Goal: Information Seeking & Learning: Check status

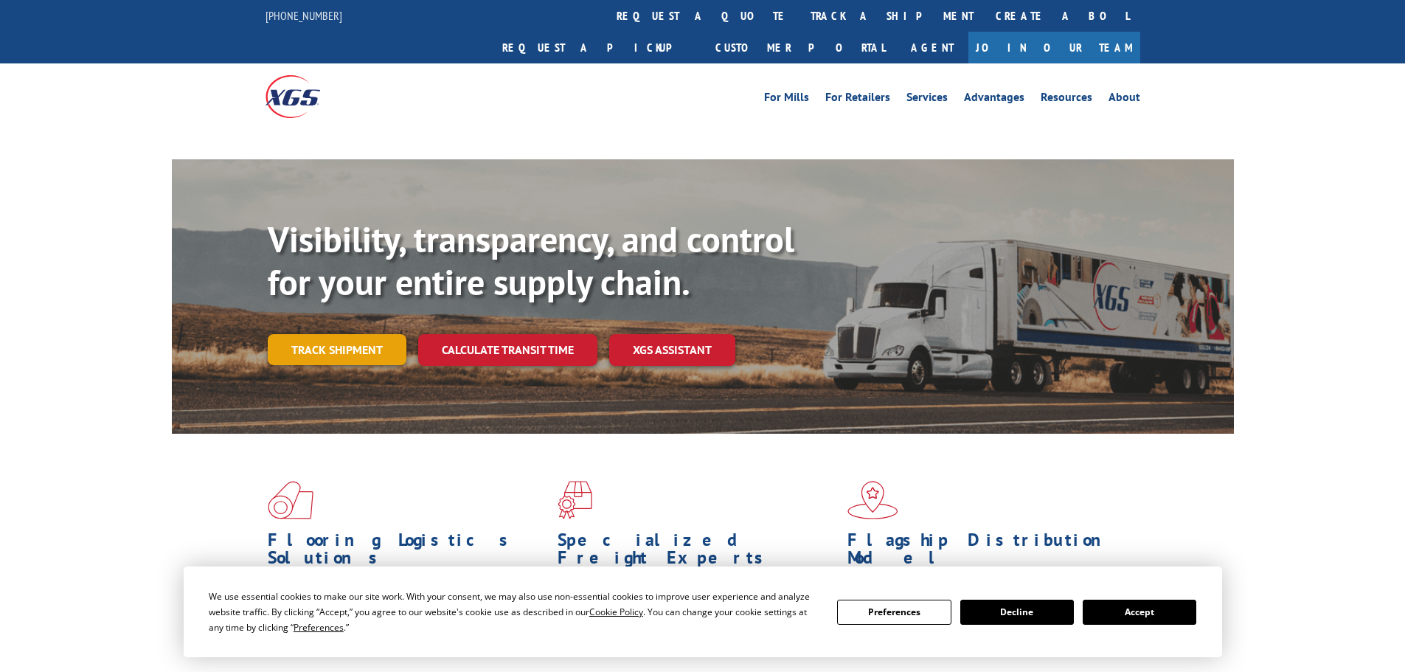
click at [354, 315] on div "Visibility, transparency, and control for your entire supply chain. Track shipm…" at bounding box center [751, 321] width 966 height 206
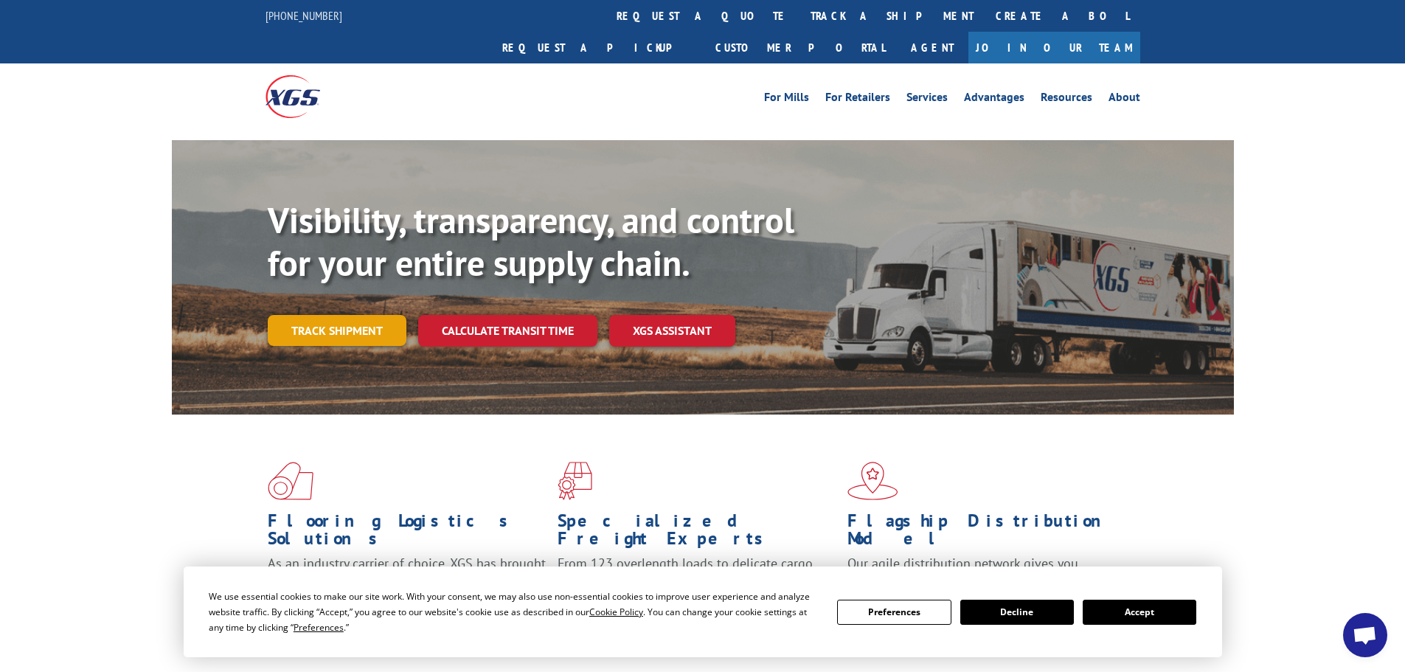
click at [371, 315] on link "Track shipment" at bounding box center [337, 330] width 139 height 31
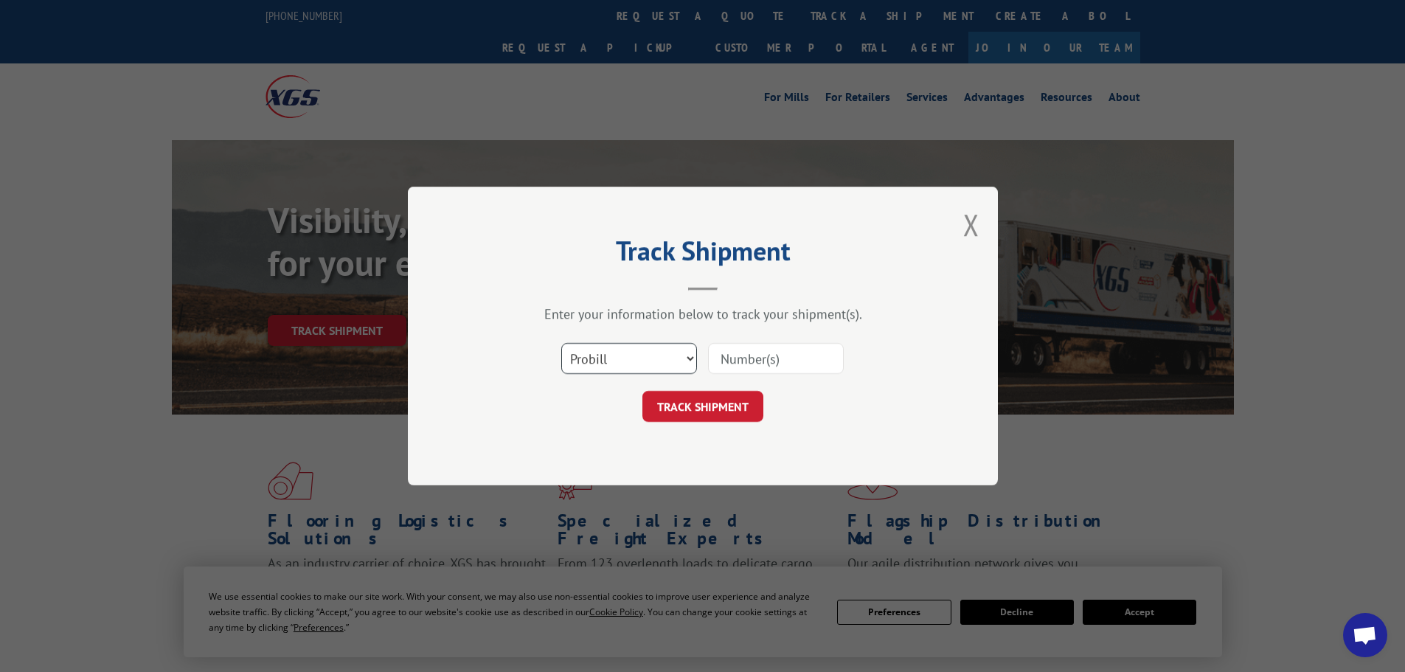
click at [628, 367] on select "Select category... Probill BOL PO" at bounding box center [629, 358] width 136 height 31
select select "bol"
click at [561, 343] on select "Select category... Probill BOL PO" at bounding box center [629, 358] width 136 height 31
click at [726, 356] on input at bounding box center [776, 358] width 136 height 31
paste input "5179983"
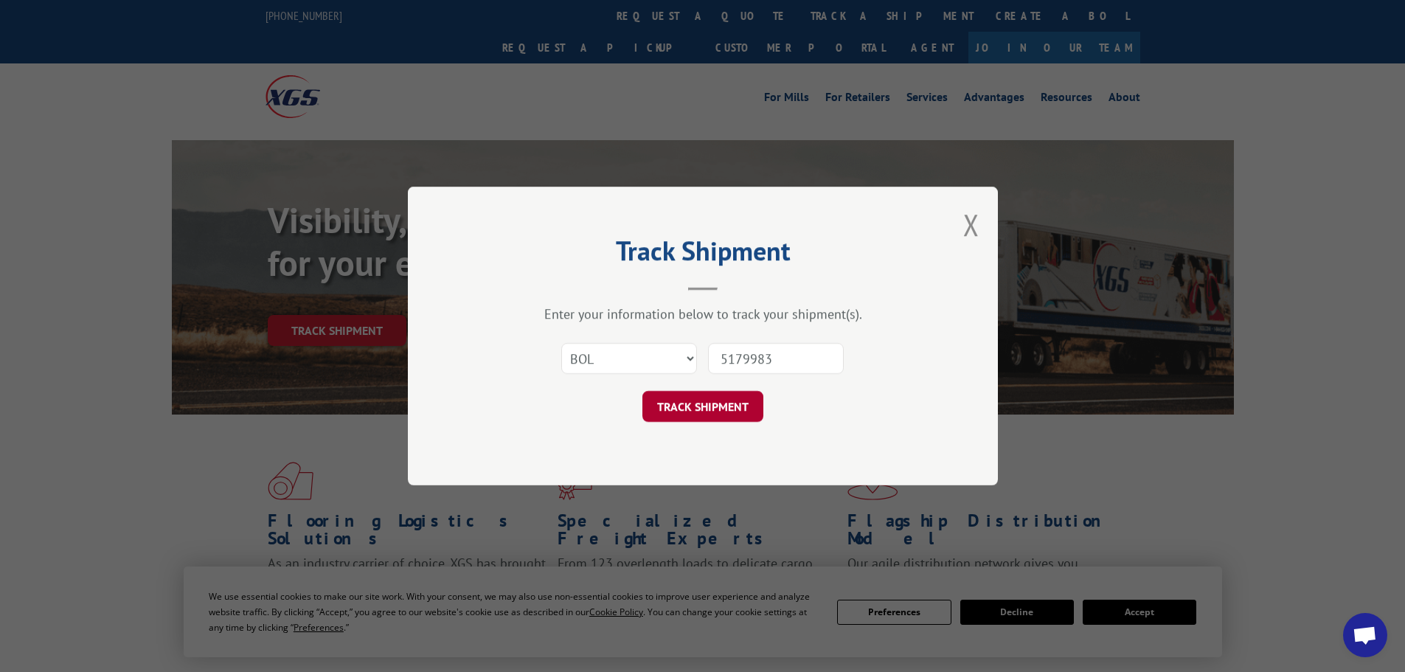
type input "5179983"
drag, startPoint x: 721, startPoint y: 397, endPoint x: 733, endPoint y: 399, distance: 12.0
click at [723, 398] on button "TRACK SHIPMENT" at bounding box center [702, 406] width 121 height 31
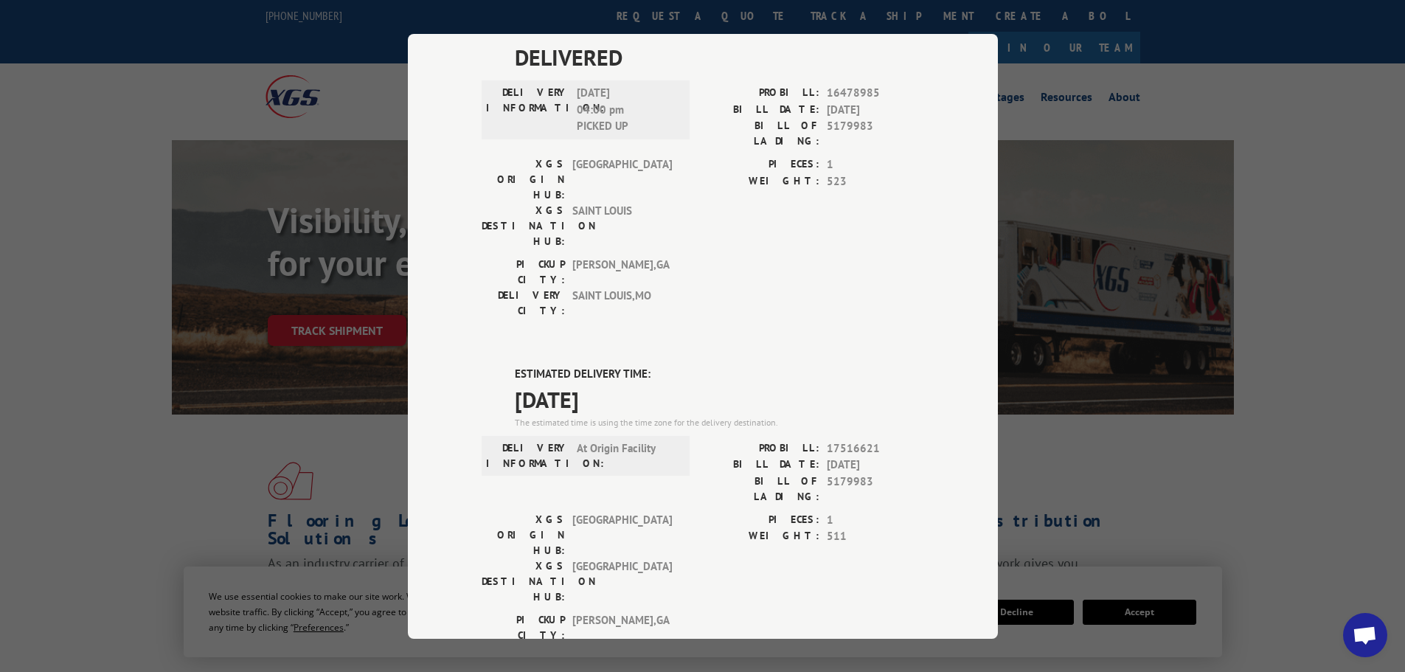
scroll to position [129, 0]
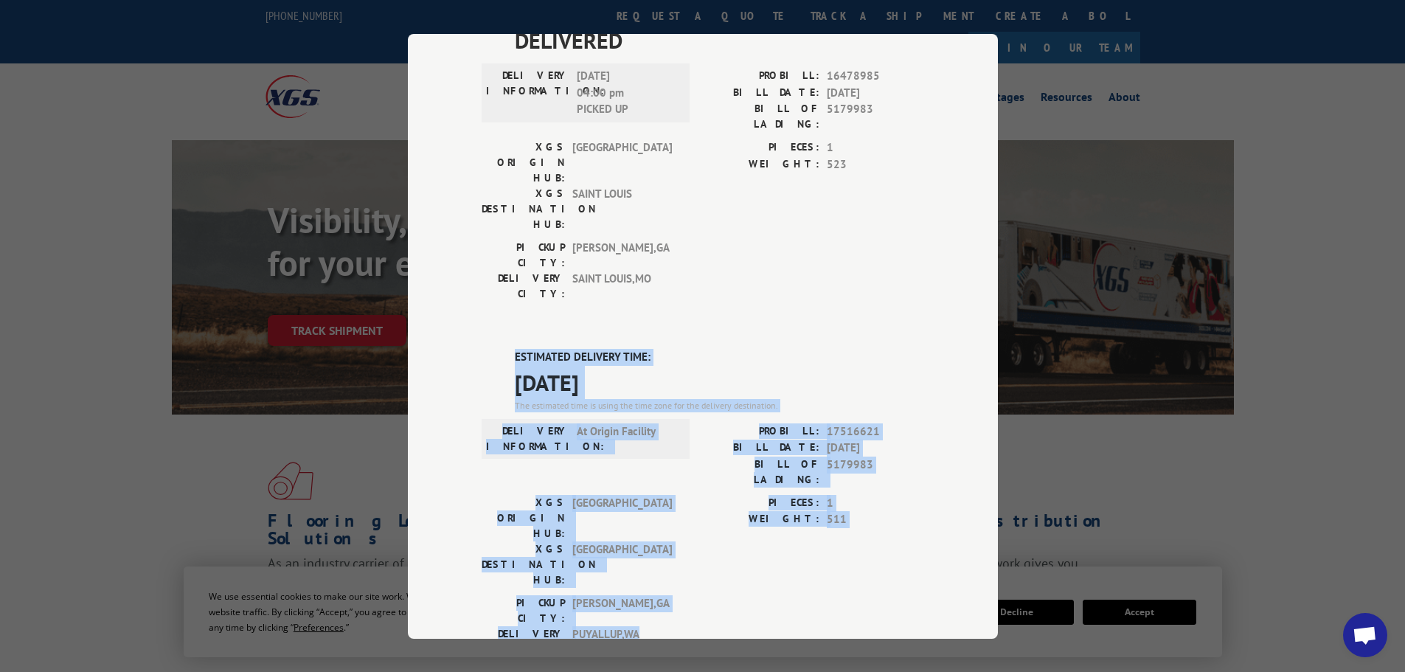
drag, startPoint x: 509, startPoint y: 270, endPoint x: 771, endPoint y: 476, distance: 333.0
click at [771, 476] on div "ESTIMATED DELIVERY TIME: [DATE] The estimated time is using the time zone for t…" at bounding box center [703, 614] width 443 height 530
copy div "ESTIMATED DELIVERY TIME: [DATE] The estimated time is using the time zone for t…"
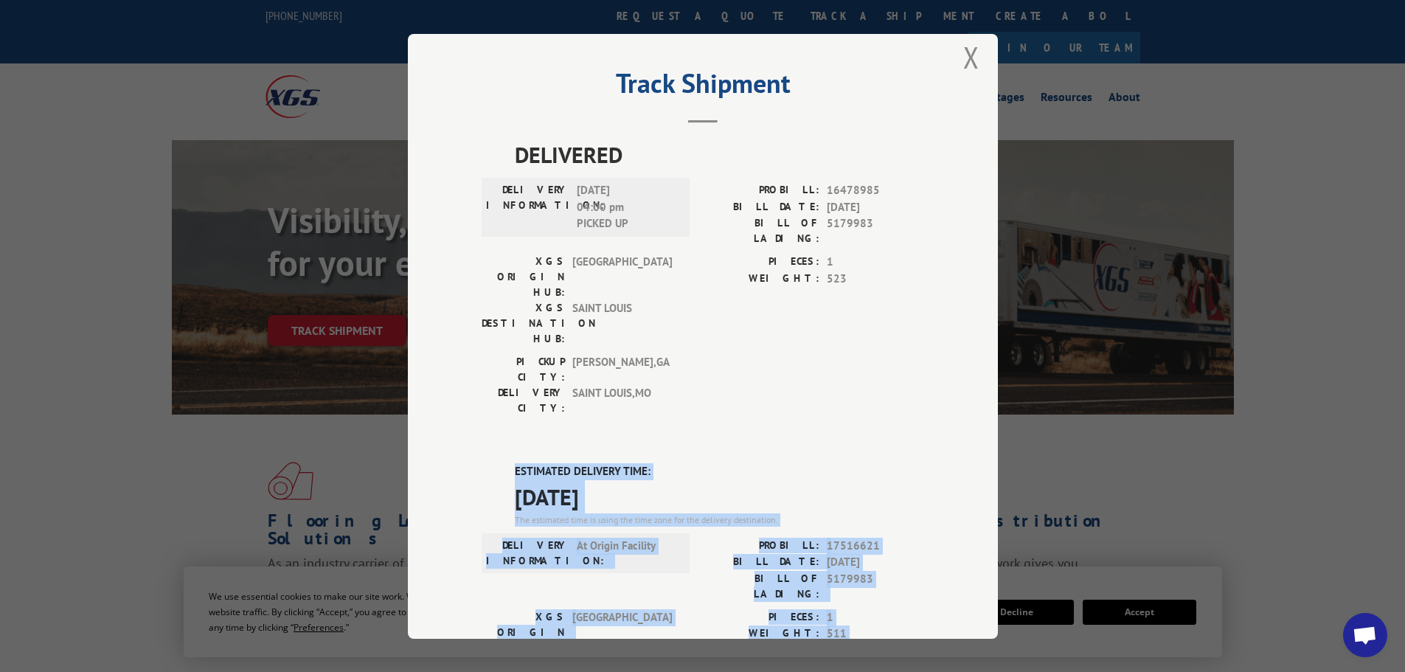
scroll to position [0, 0]
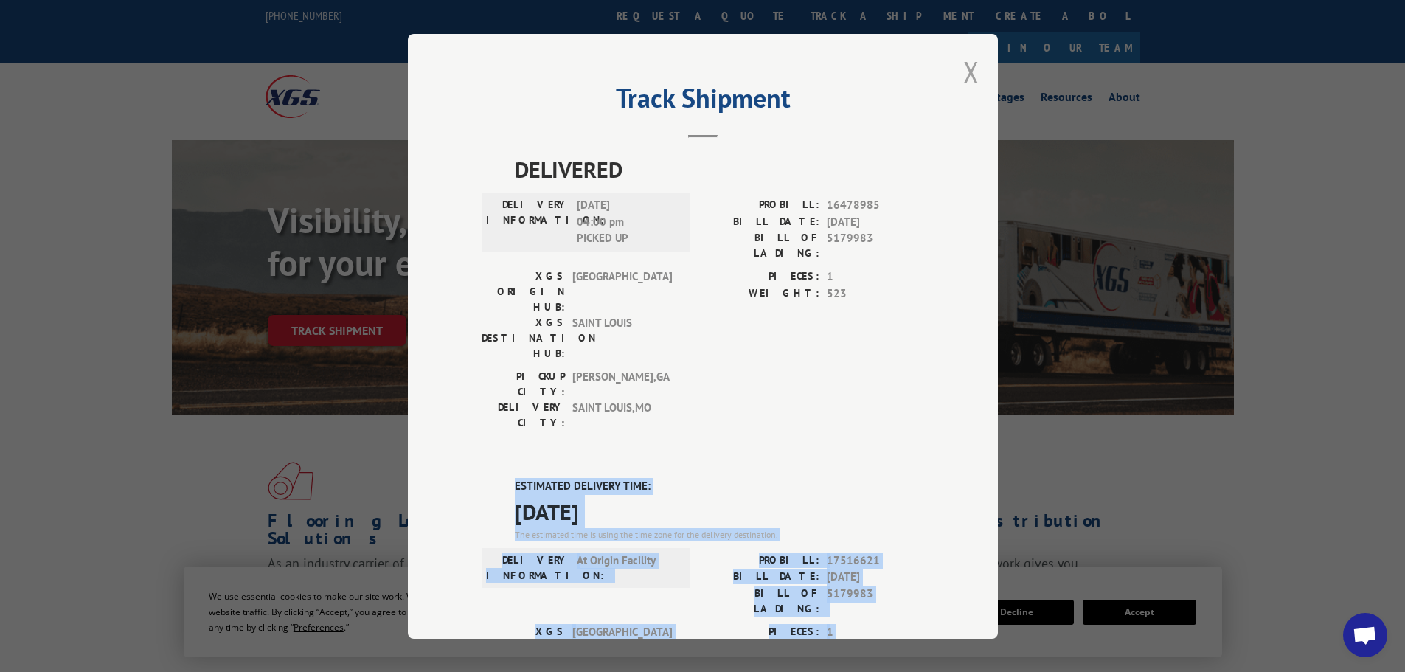
click at [970, 72] on button "Close modal" at bounding box center [971, 71] width 16 height 39
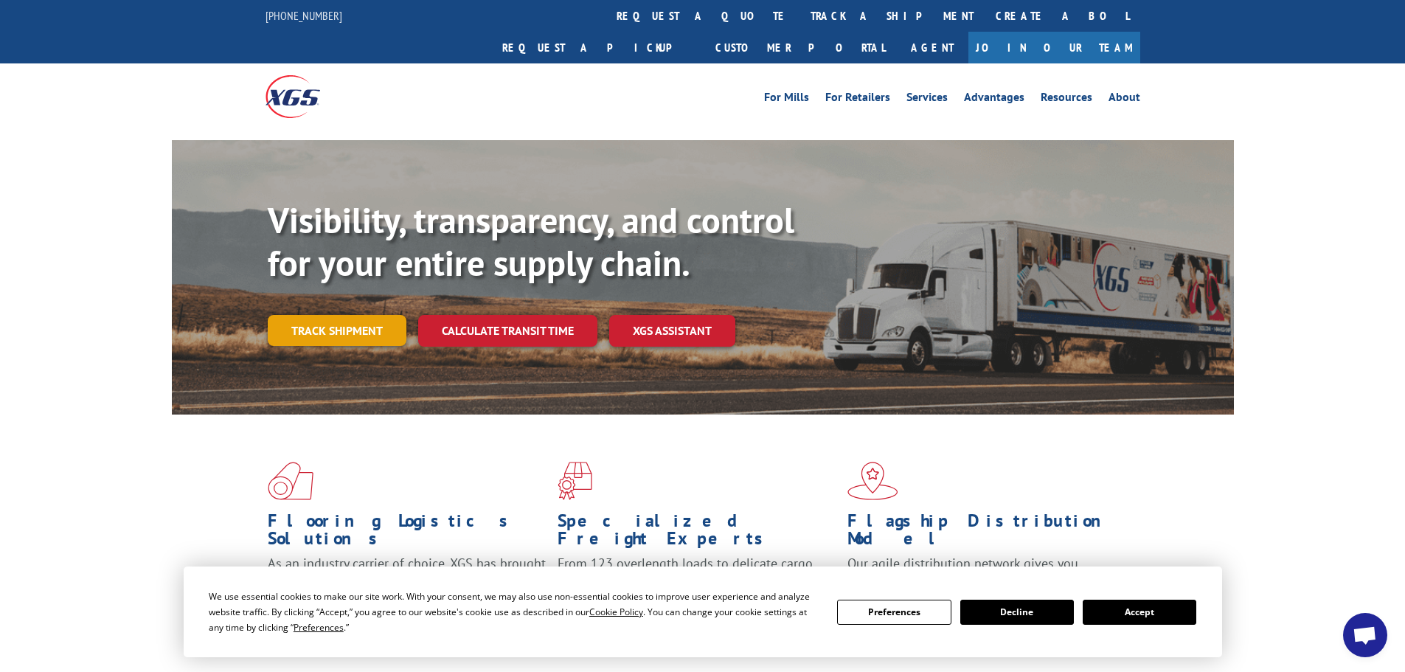
click at [322, 315] on link "Track shipment" at bounding box center [337, 330] width 139 height 31
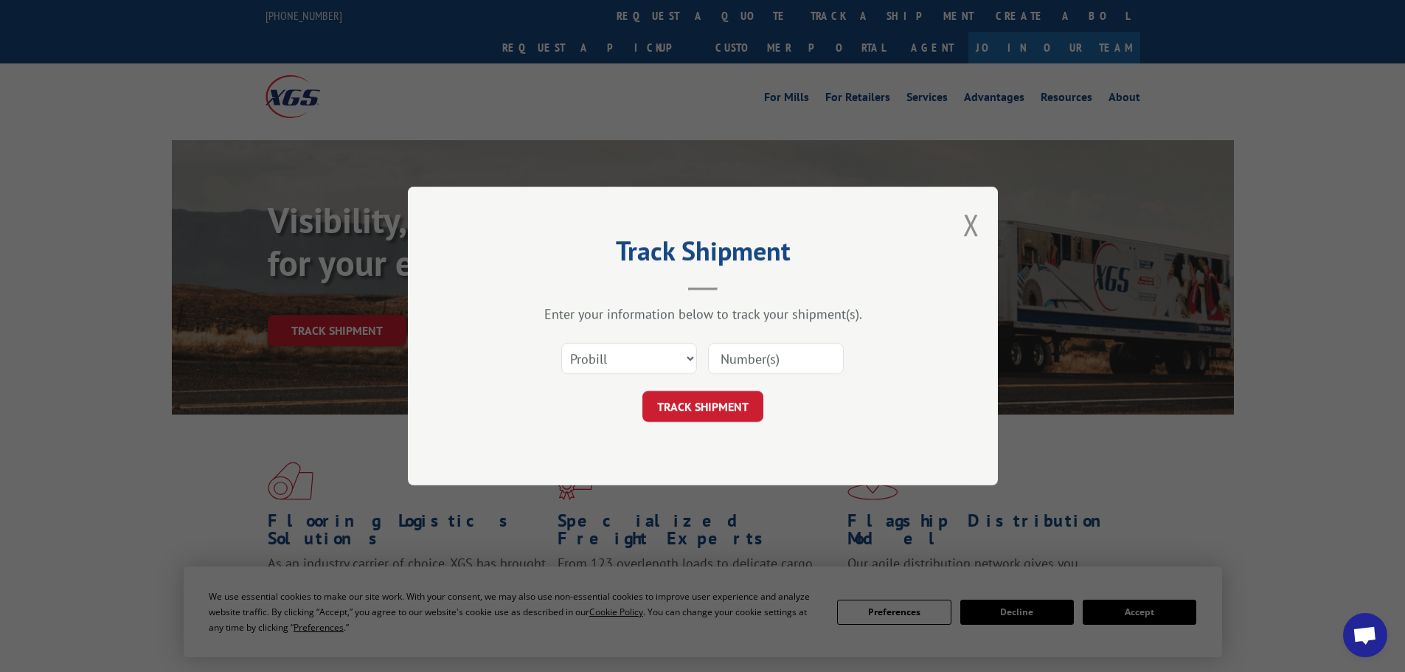
click at [714, 359] on input at bounding box center [776, 358] width 136 height 31
paste input "17228092"
type input "17228092"
click at [687, 405] on button "TRACK SHIPMENT" at bounding box center [702, 406] width 121 height 31
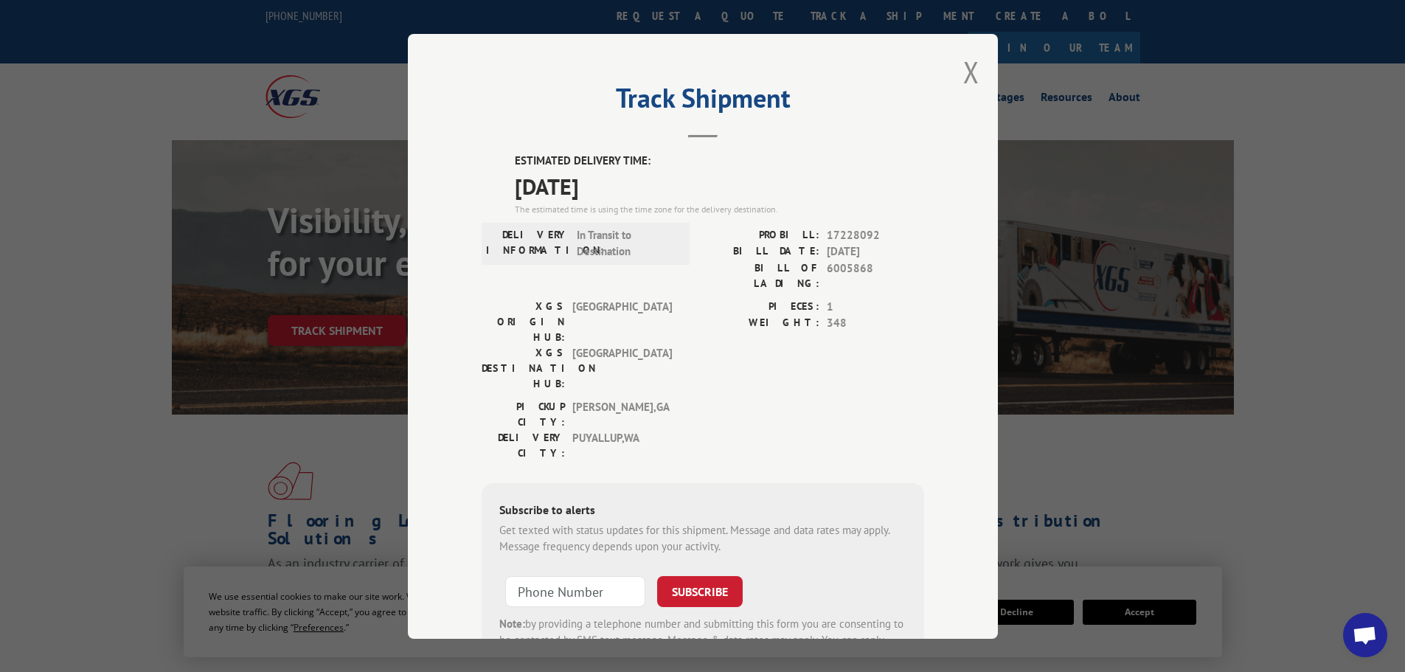
click at [957, 77] on div "Track Shipment ESTIMATED DELIVERY TIME: [DATE] The estimated time is using the …" at bounding box center [703, 336] width 590 height 605
click at [963, 75] on button "Close modal" at bounding box center [971, 71] width 16 height 39
